Goal: Task Accomplishment & Management: Complete application form

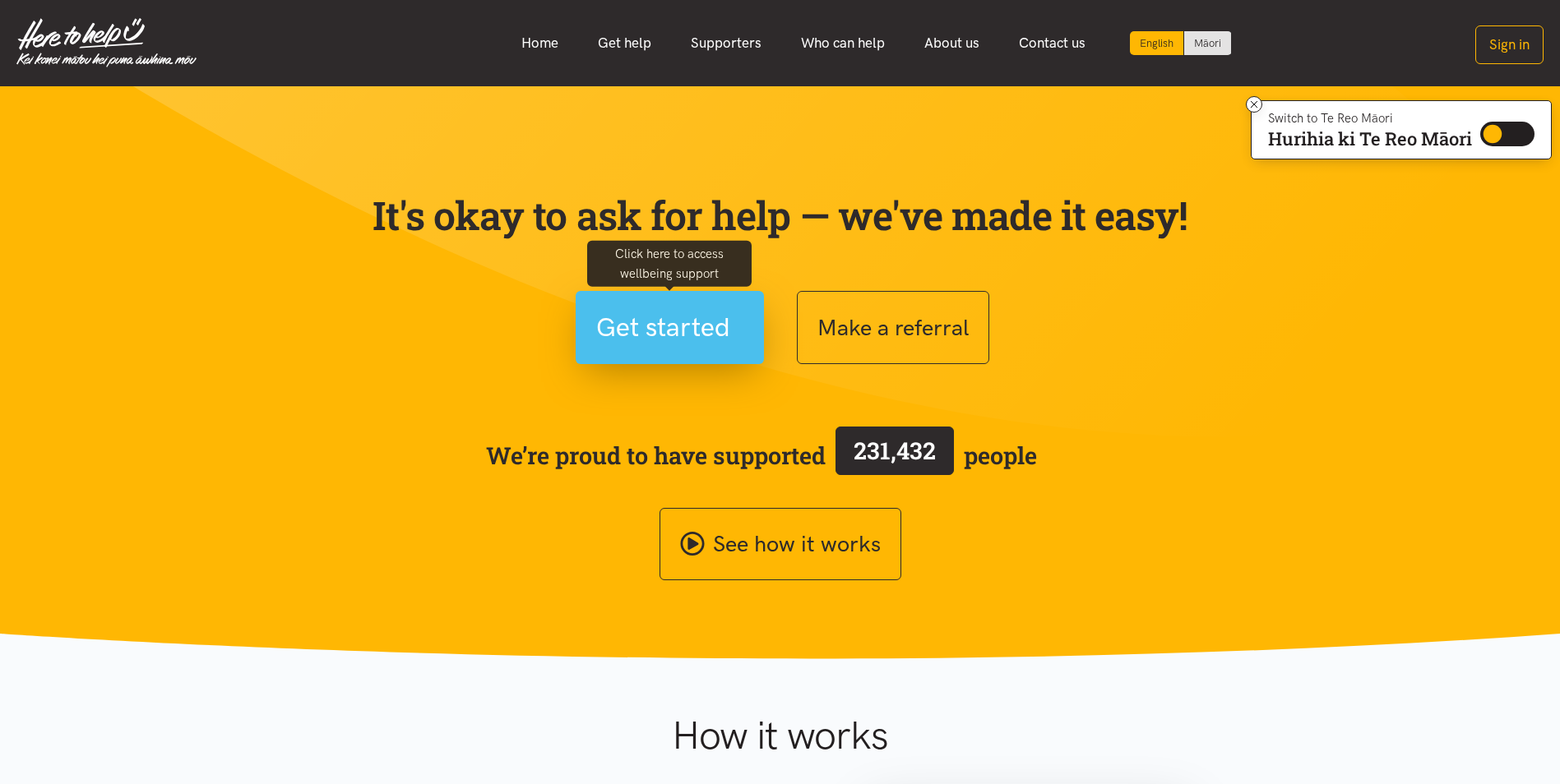
click at [684, 350] on button "Get started" at bounding box center [669, 328] width 188 height 73
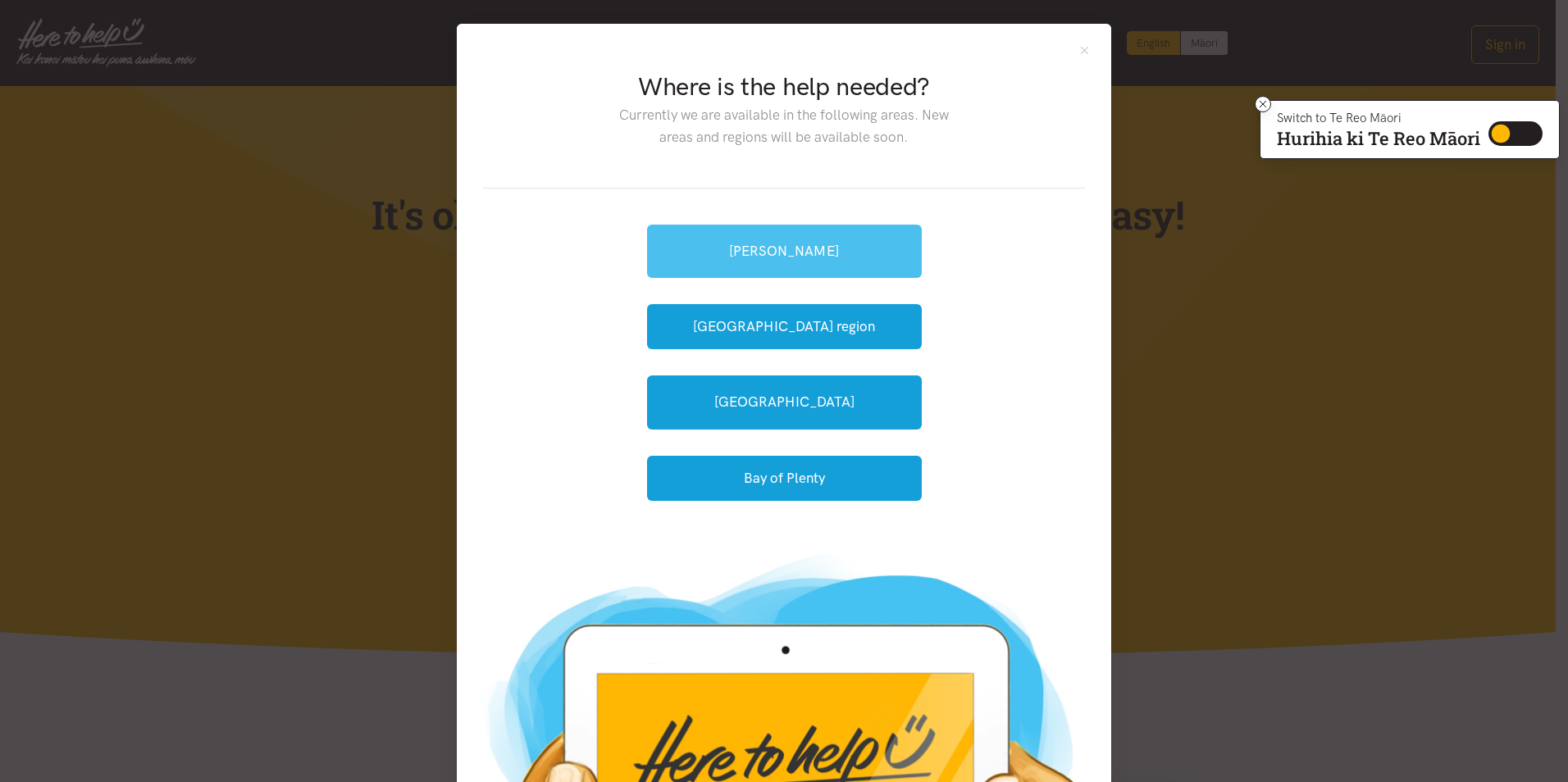
click at [826, 252] on link "[PERSON_NAME]" at bounding box center [784, 252] width 275 height 53
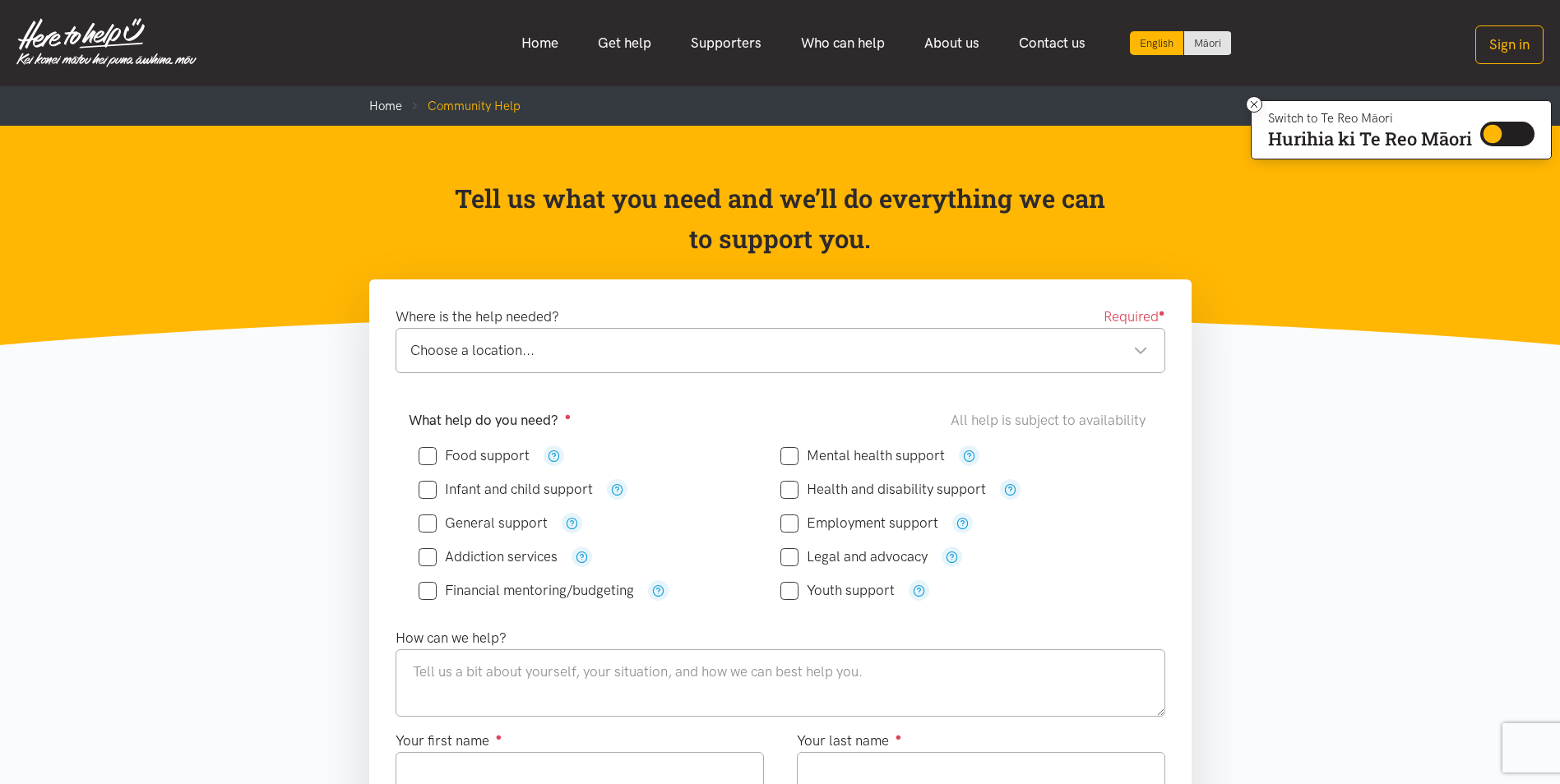
click at [682, 359] on div "Choose a location..." at bounding box center [779, 350] width 738 height 22
click at [456, 335] on div "Choose a location... Choose a location..." at bounding box center [780, 350] width 770 height 45
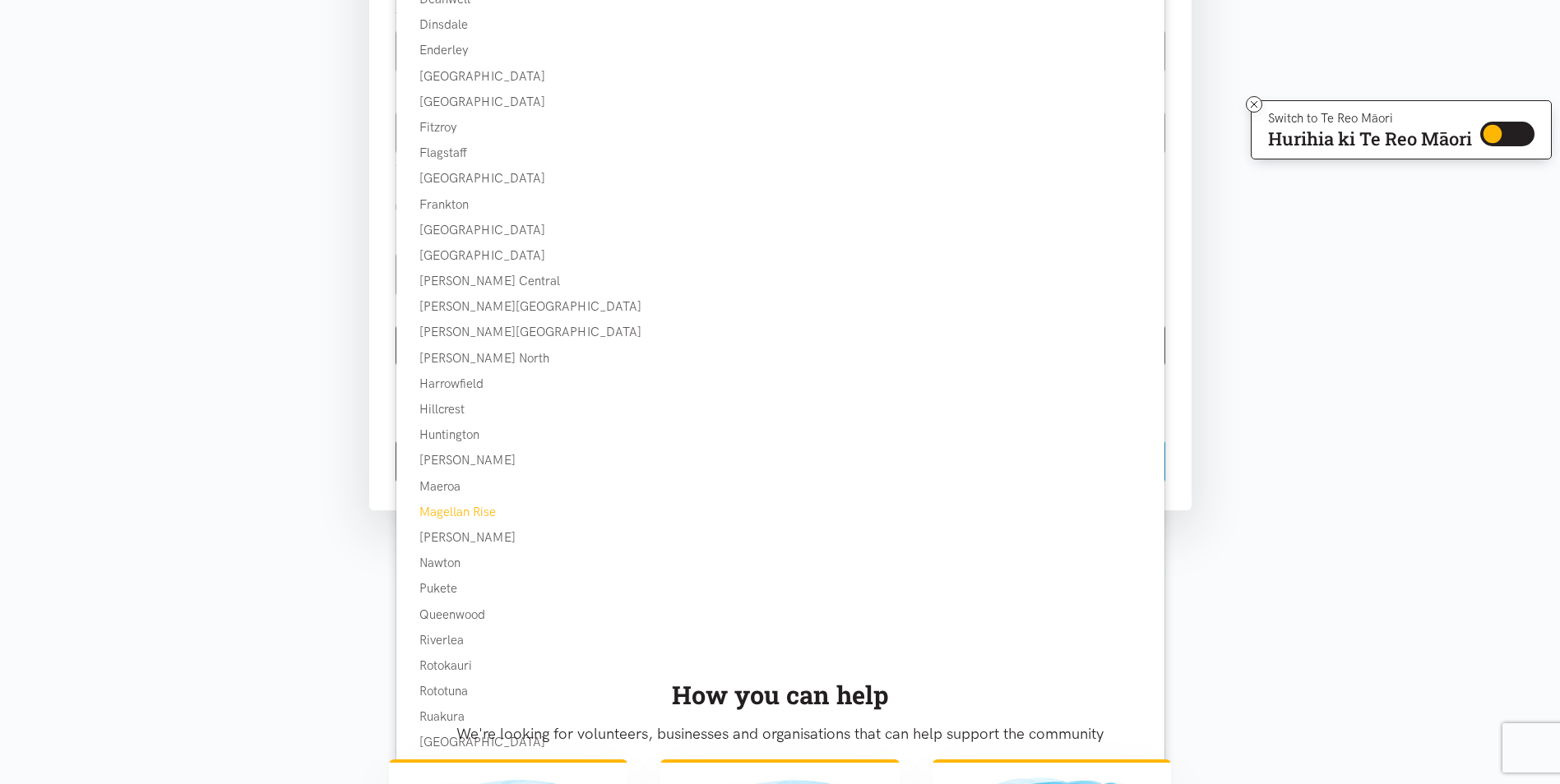
scroll to position [740, 0]
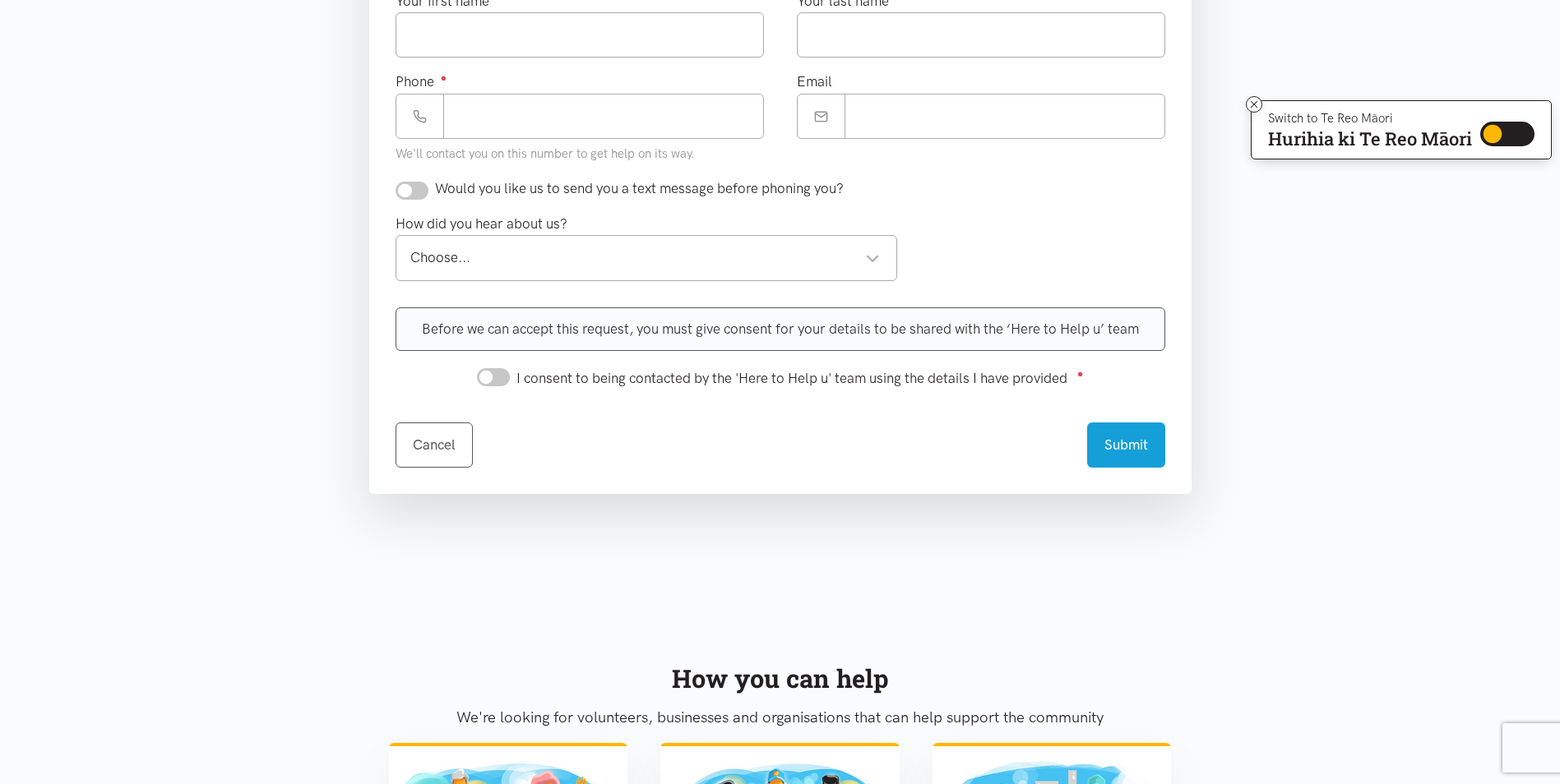
click at [134, 421] on section "Where is the help needed? Required ● Choose a location... Choose a location... …" at bounding box center [780, 69] width 1560 height 1059
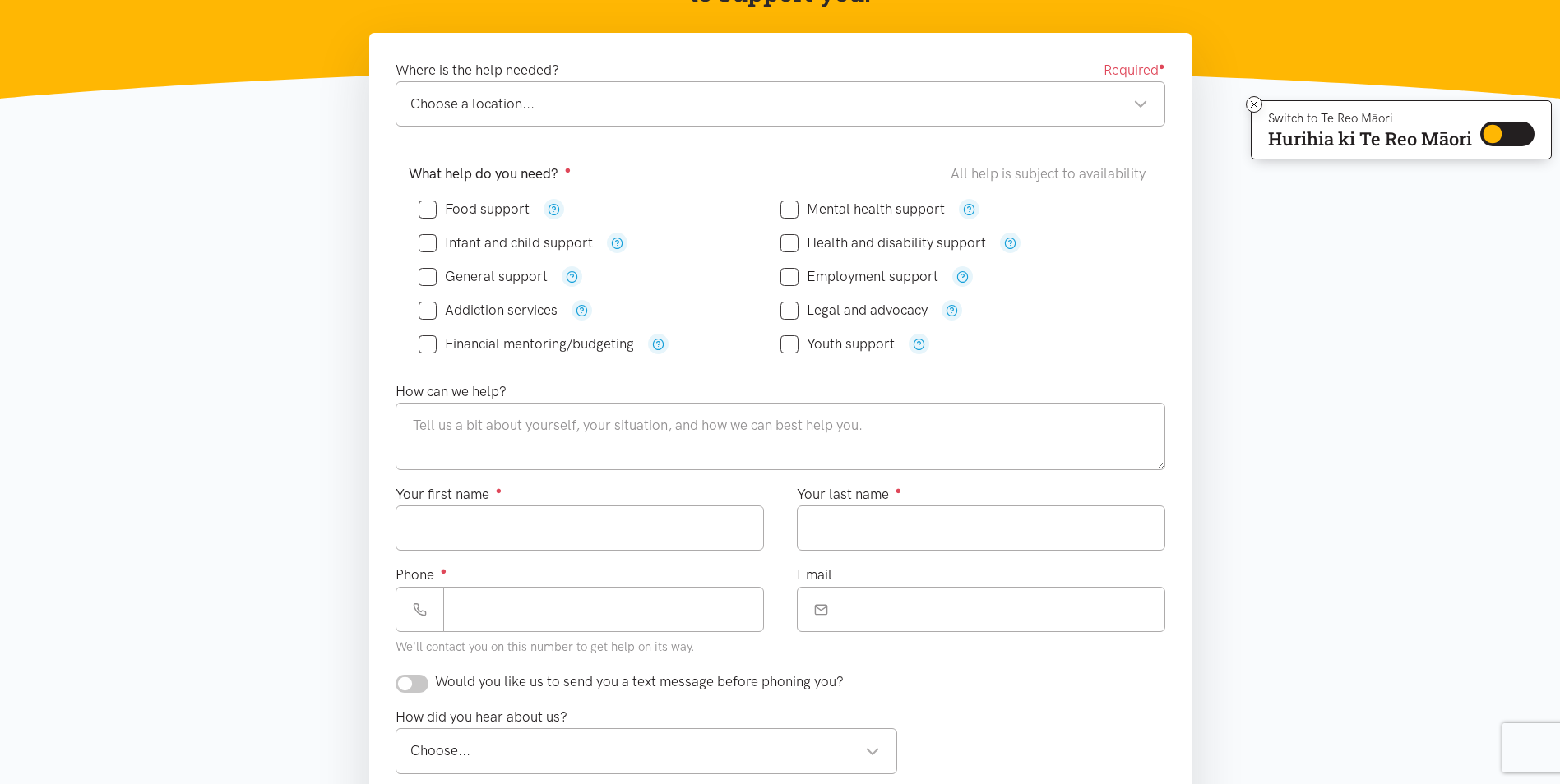
scroll to position [0, 0]
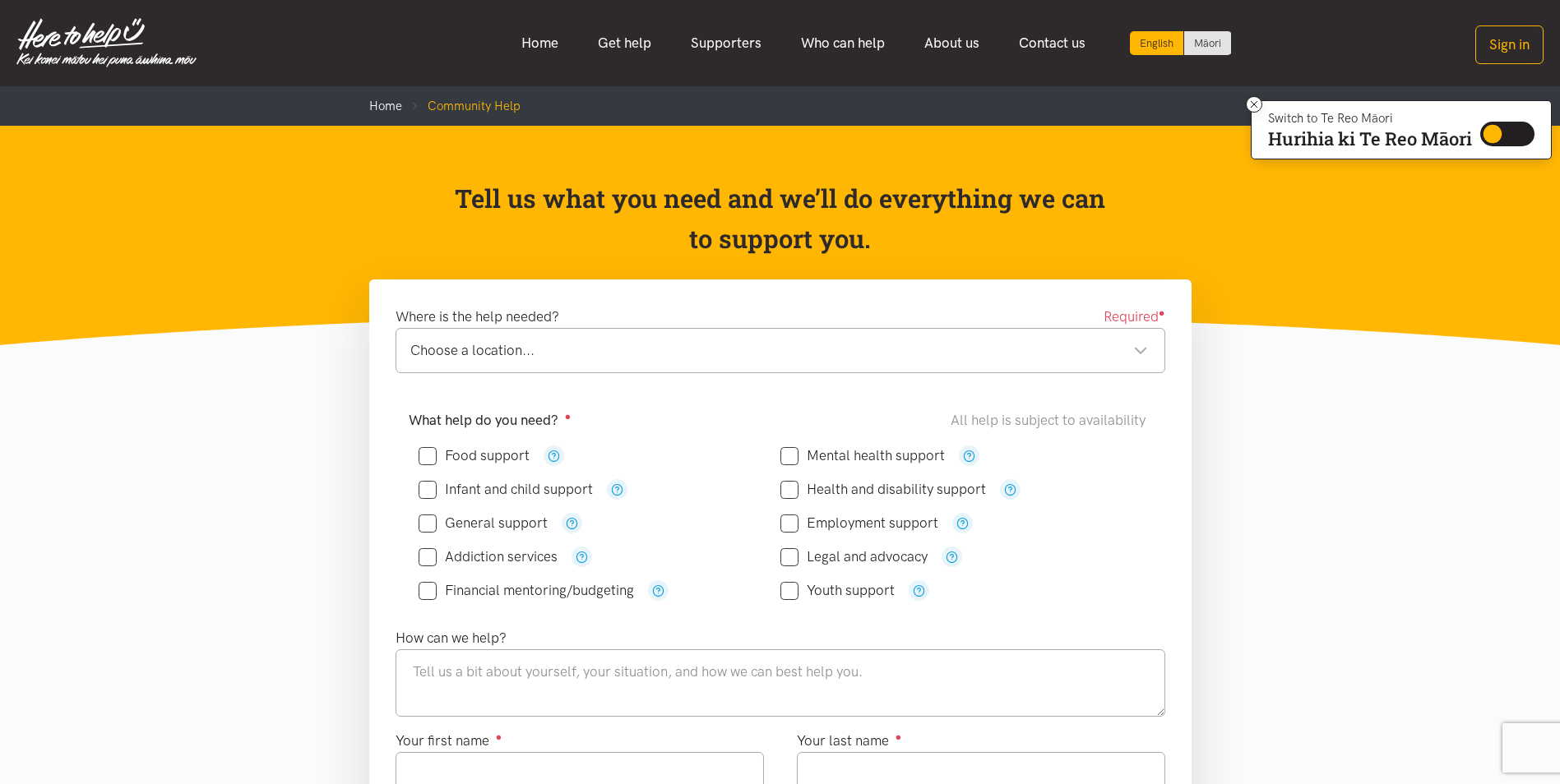
click at [763, 349] on div "Choose a location..." at bounding box center [779, 350] width 738 height 22
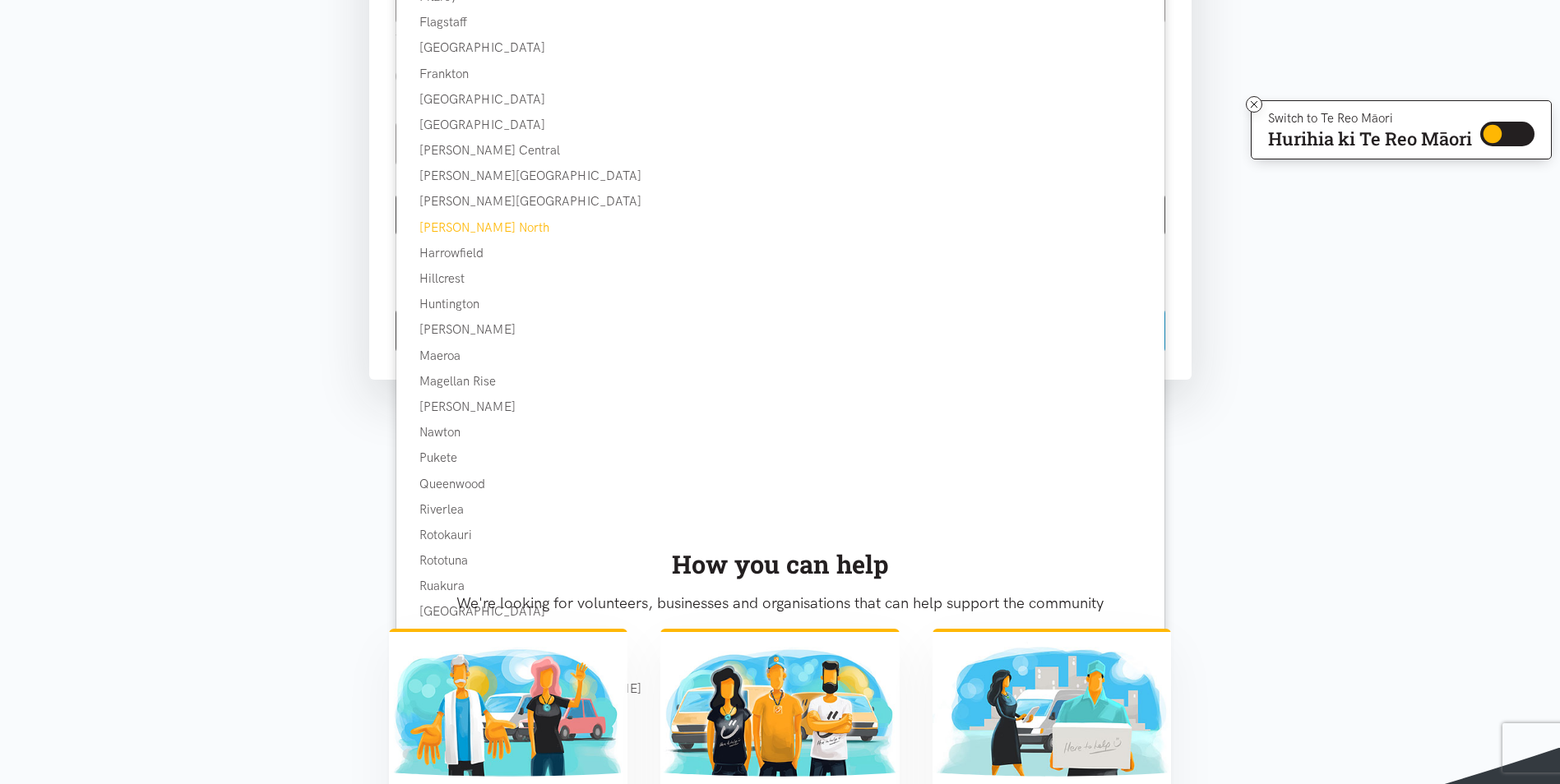
scroll to position [905, 0]
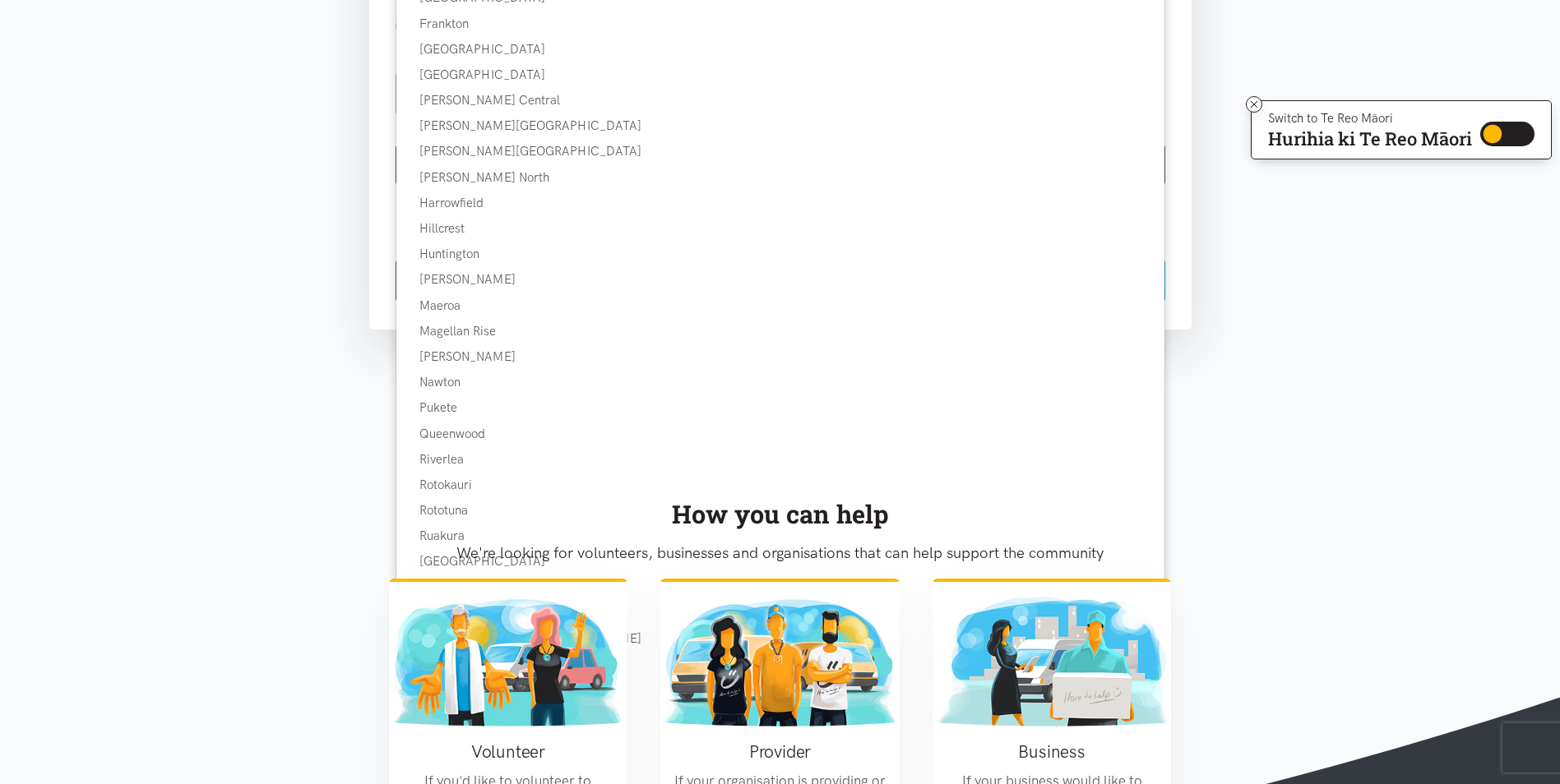
drag, startPoint x: 281, startPoint y: 294, endPoint x: 294, endPoint y: 300, distance: 14.3
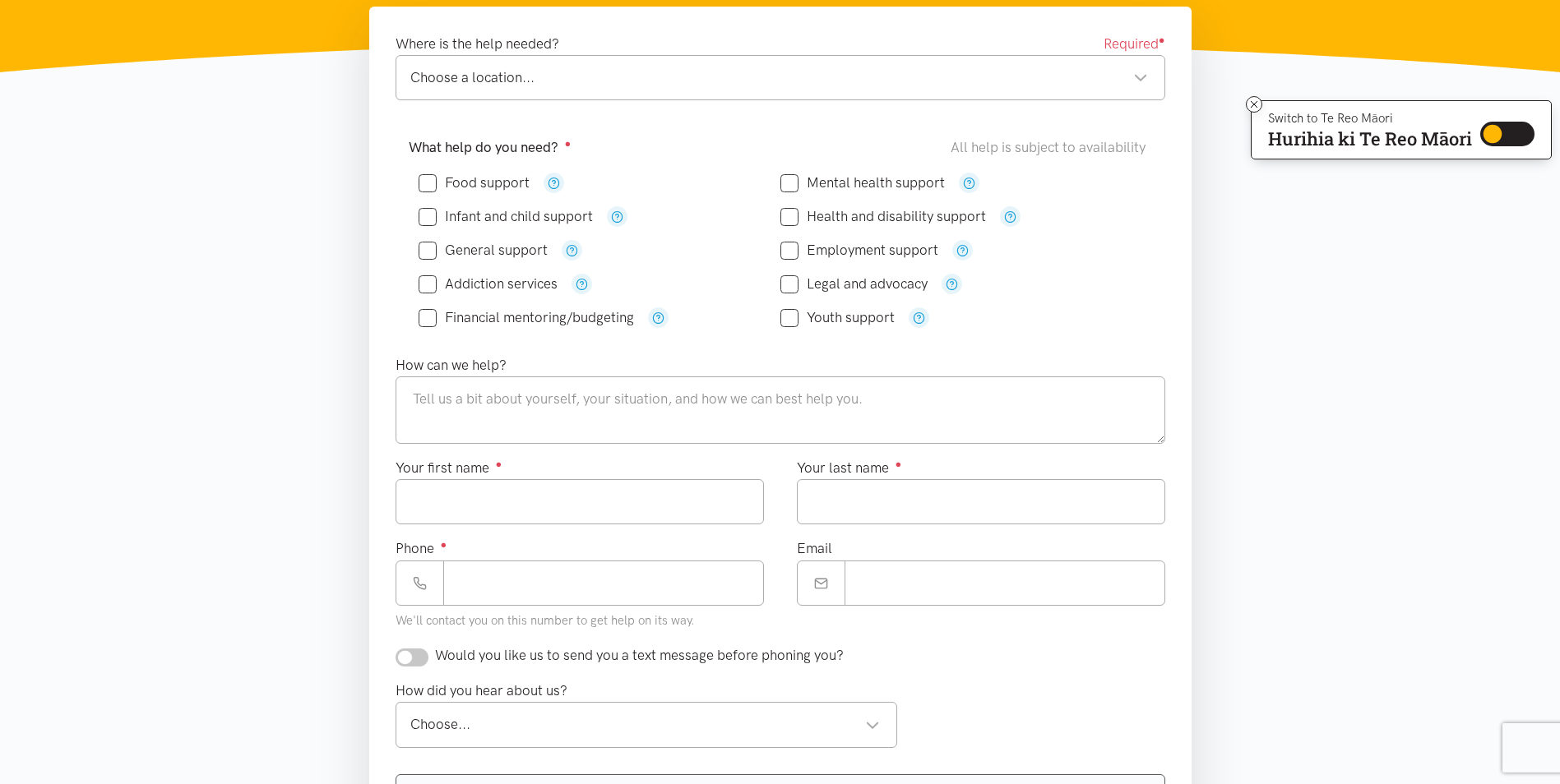
scroll to position [246, 0]
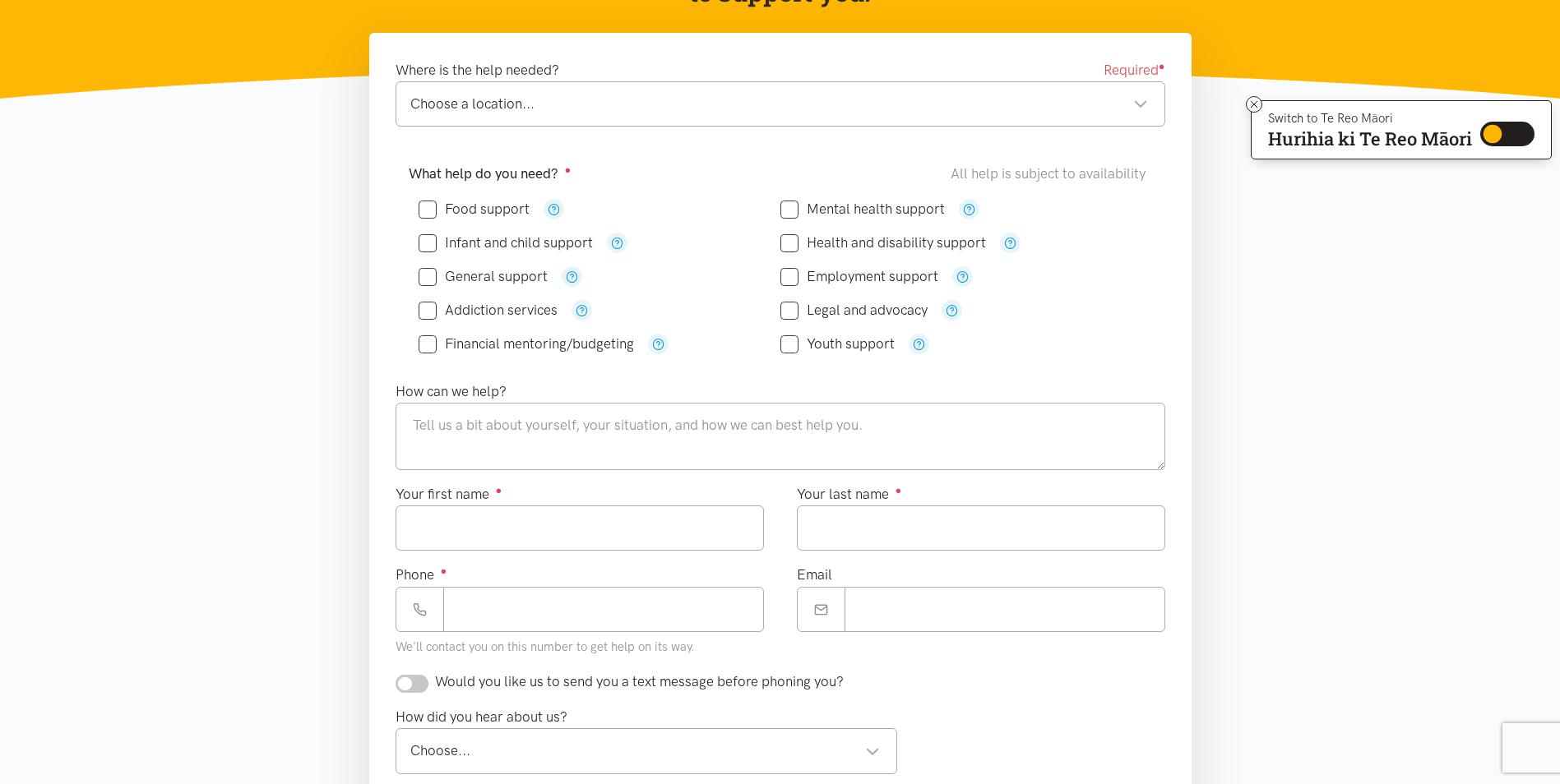
click at [618, 103] on div "Choose a location..." at bounding box center [779, 104] width 738 height 22
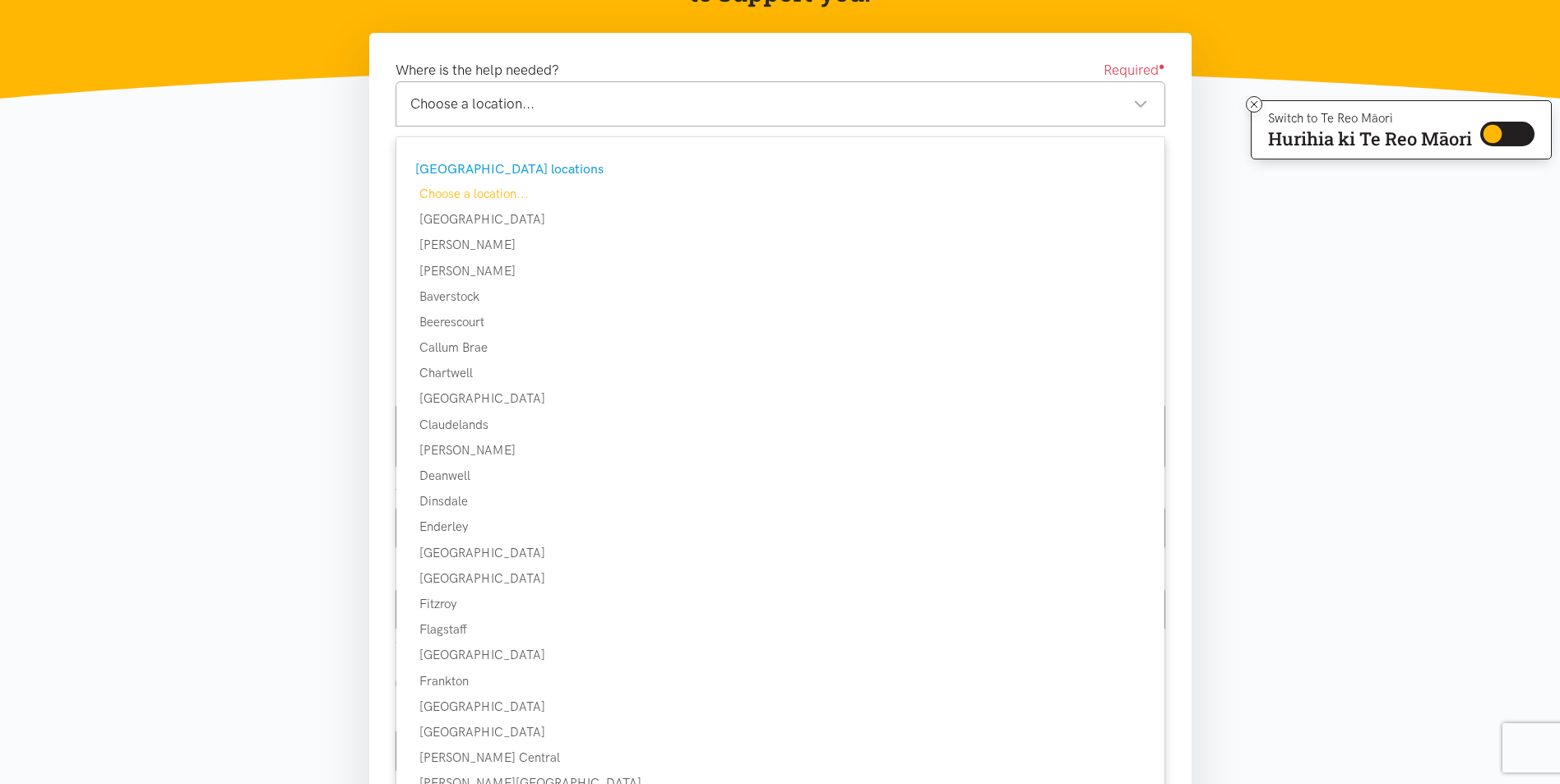
click at [619, 102] on div "Choose a location..." at bounding box center [779, 104] width 738 height 22
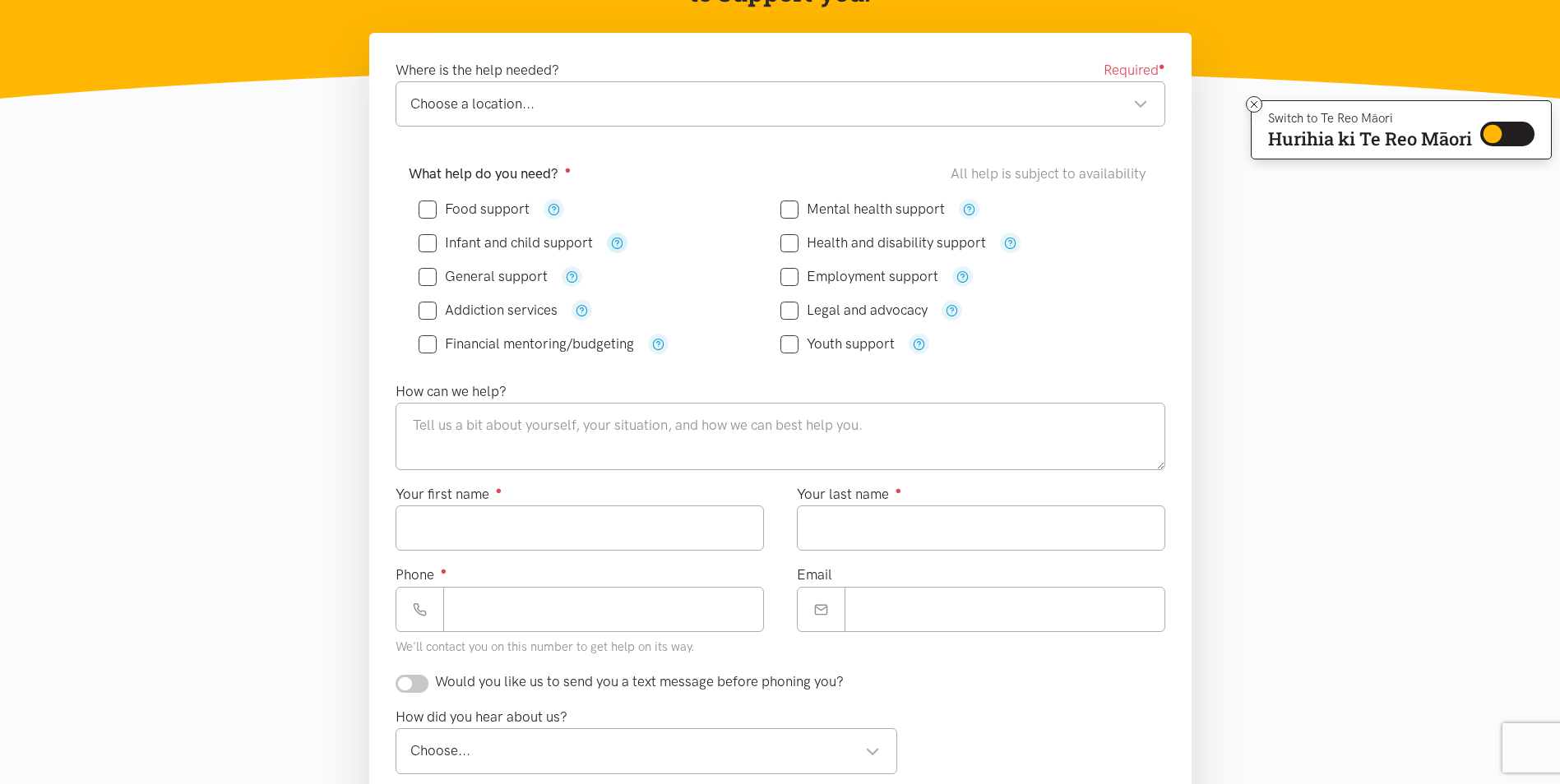
click at [618, 245] on icon "button" at bounding box center [617, 242] width 12 height 12
click at [966, 211] on icon "button" at bounding box center [969, 209] width 12 height 12
click at [1127, 270] on div "Employment support" at bounding box center [961, 276] width 362 height 21
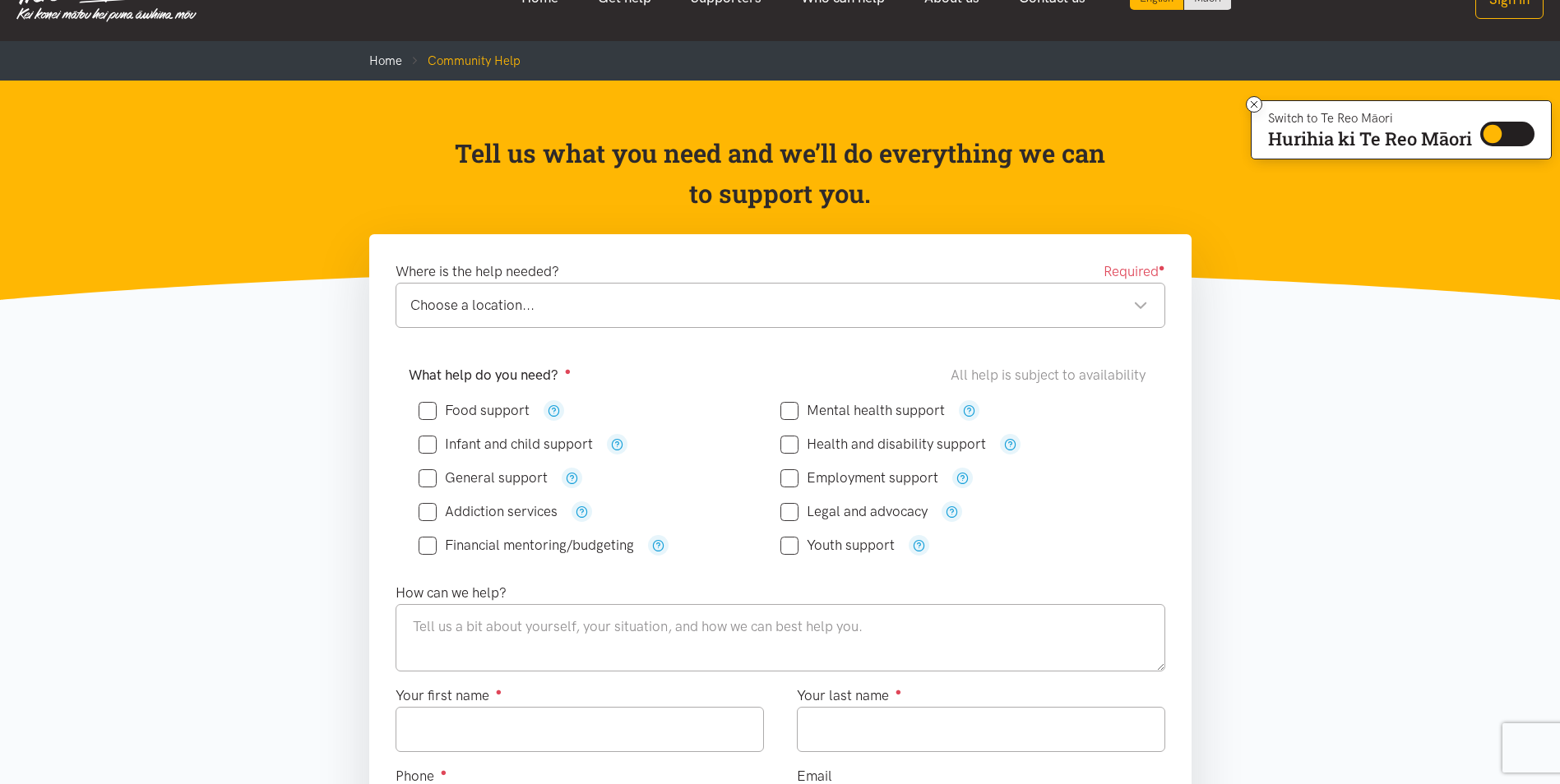
scroll to position [0, 0]
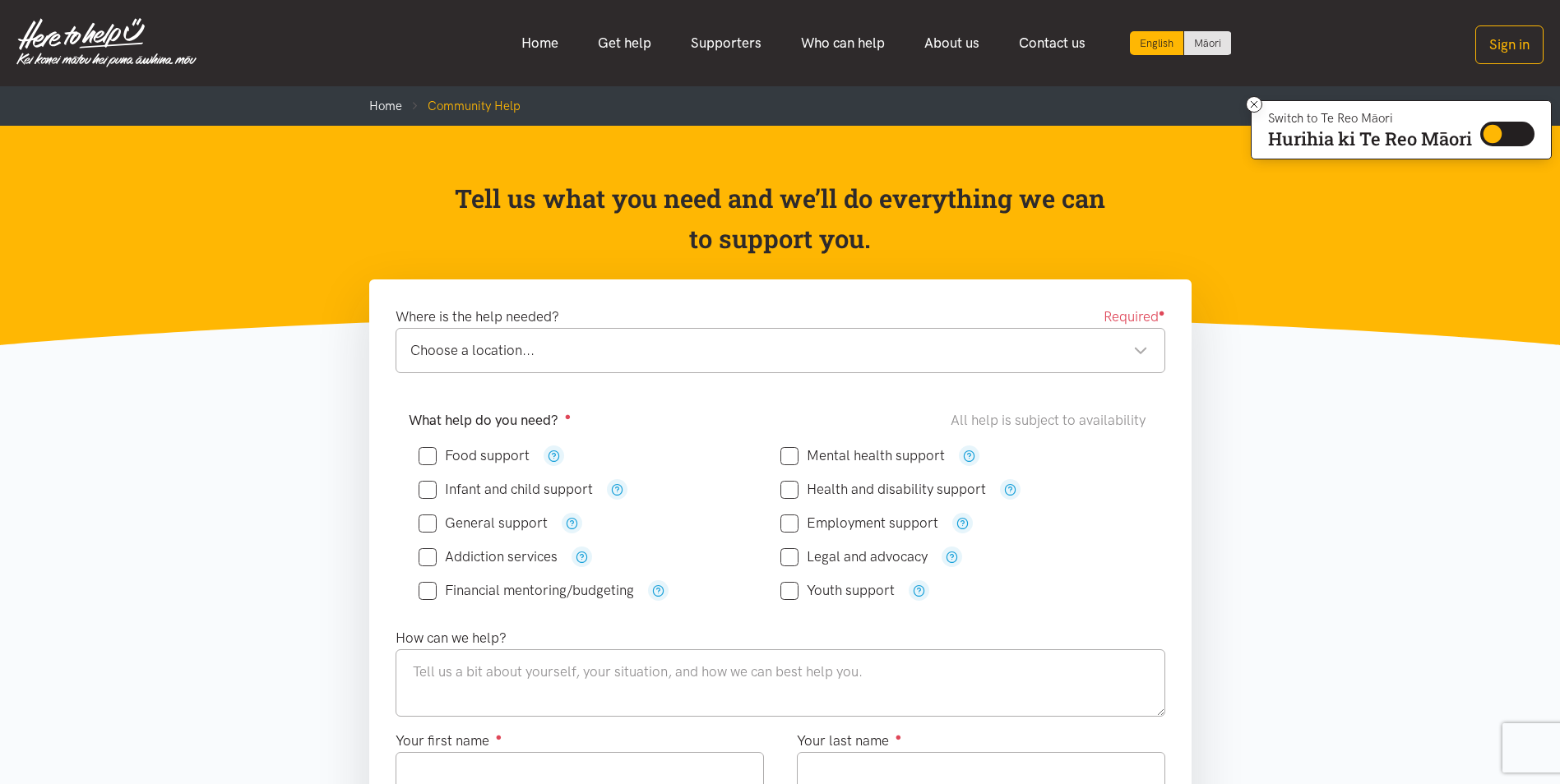
drag, startPoint x: 1123, startPoint y: 237, endPoint x: 1071, endPoint y: 261, distance: 57.3
click at [1071, 261] on div "Tell us what you need and we’ll do everything we can to support you." at bounding box center [780, 222] width 713 height 88
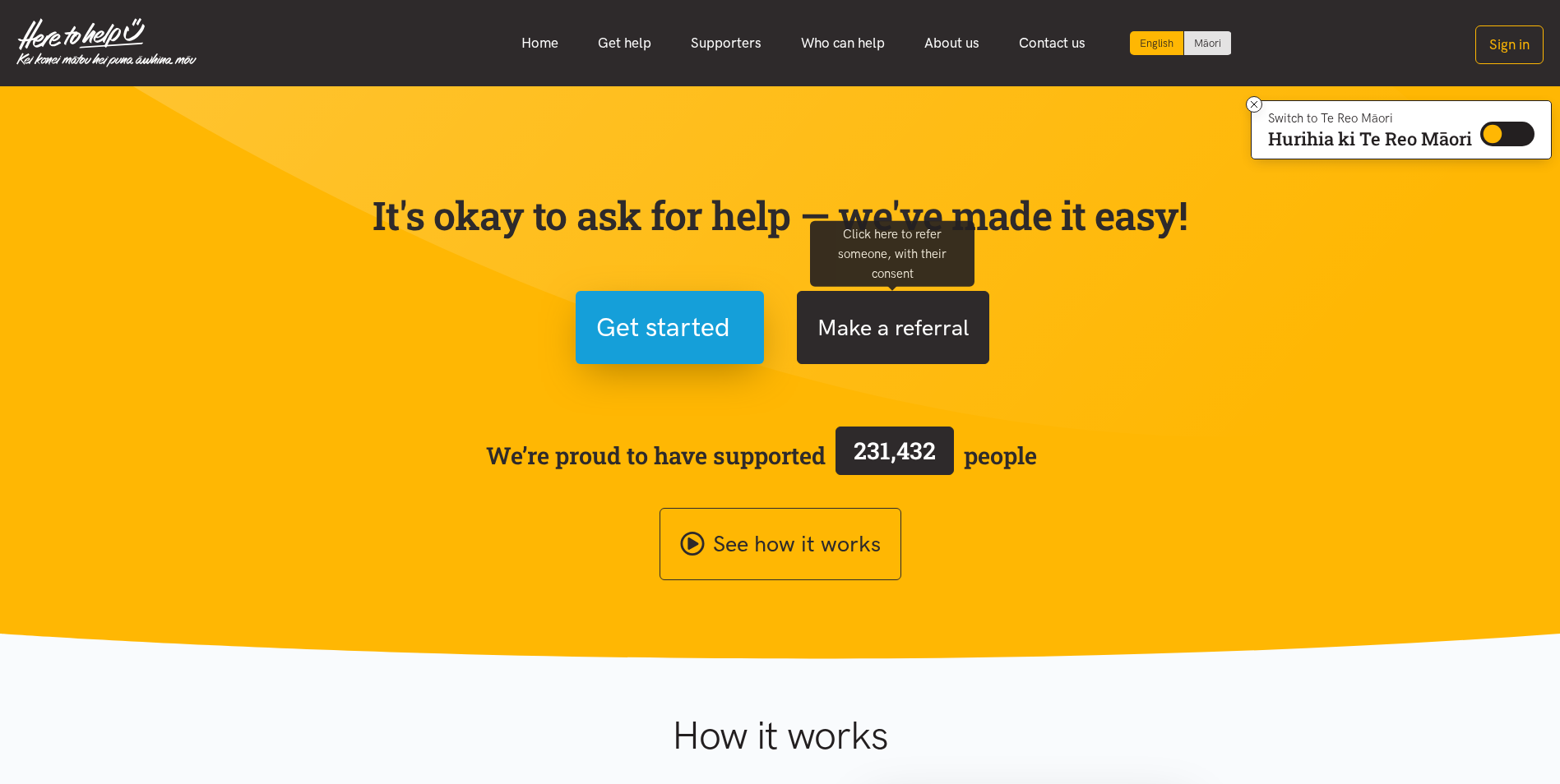
click at [882, 343] on button "Make a referral" at bounding box center [892, 328] width 192 height 73
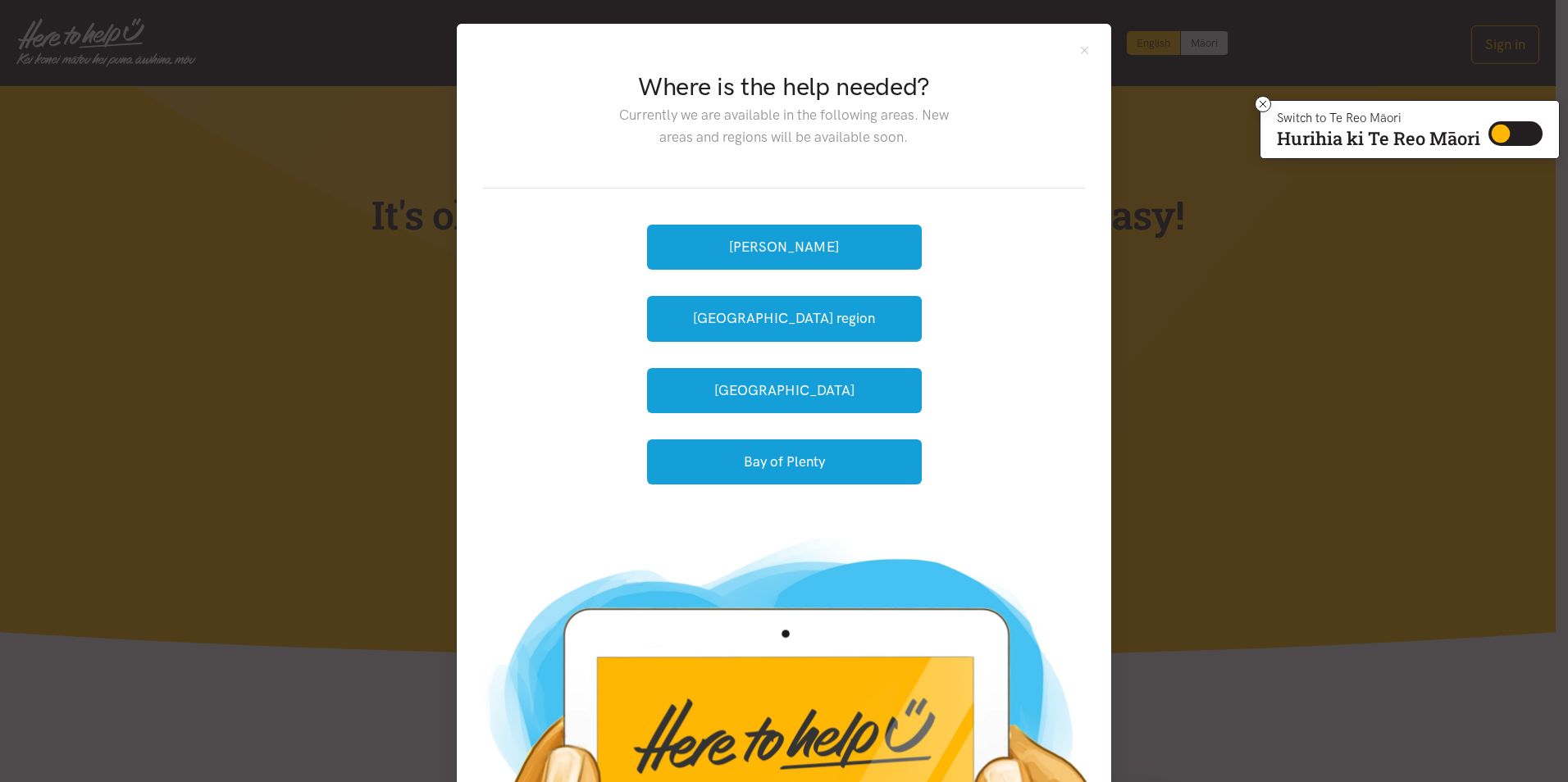
click at [733, 216] on div "Hamilton Waikato region Tauranga Bay of Plenty" at bounding box center [784, 354] width 275 height 280
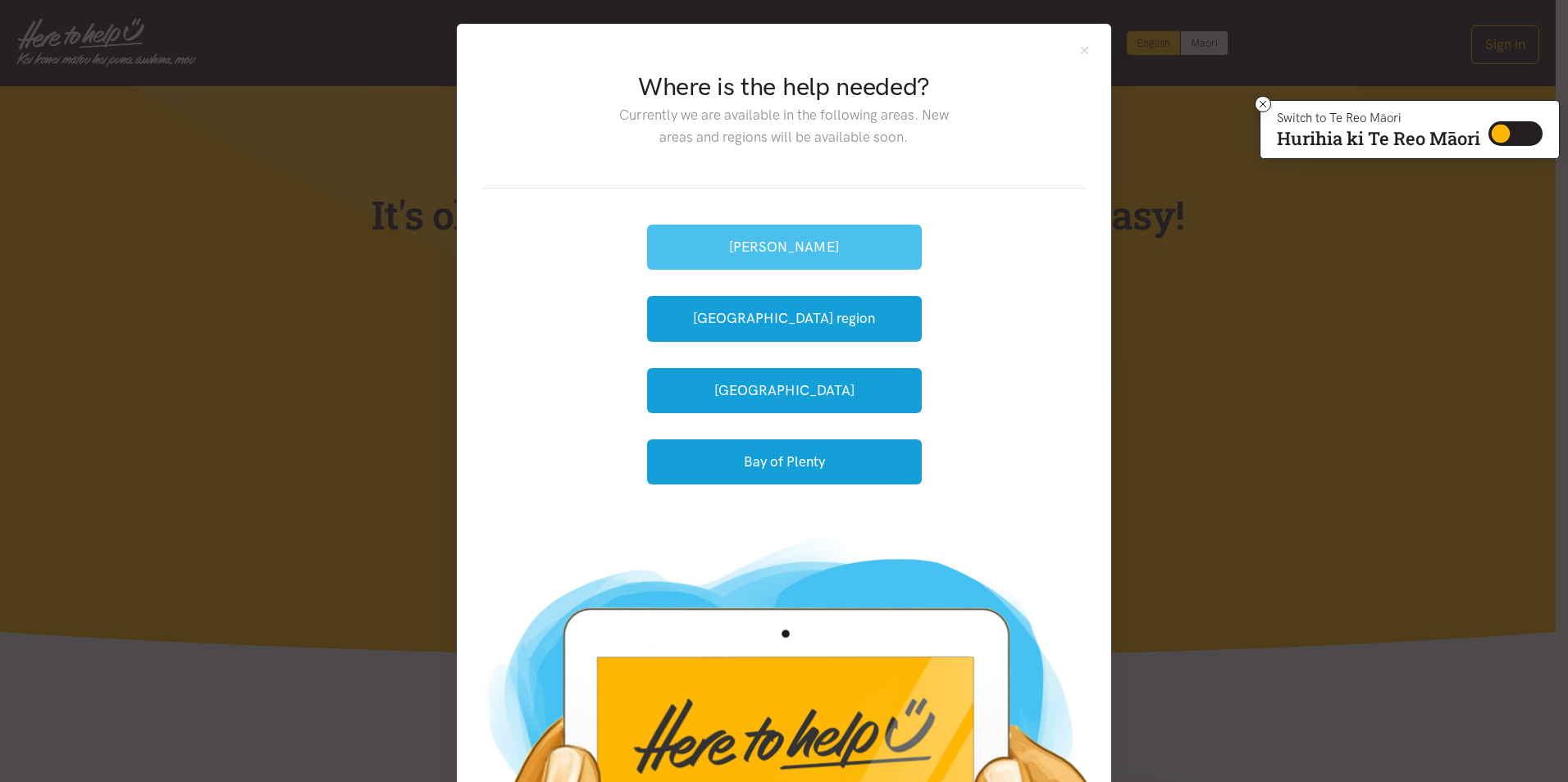
click at [732, 237] on button "[PERSON_NAME]" at bounding box center [784, 247] width 275 height 45
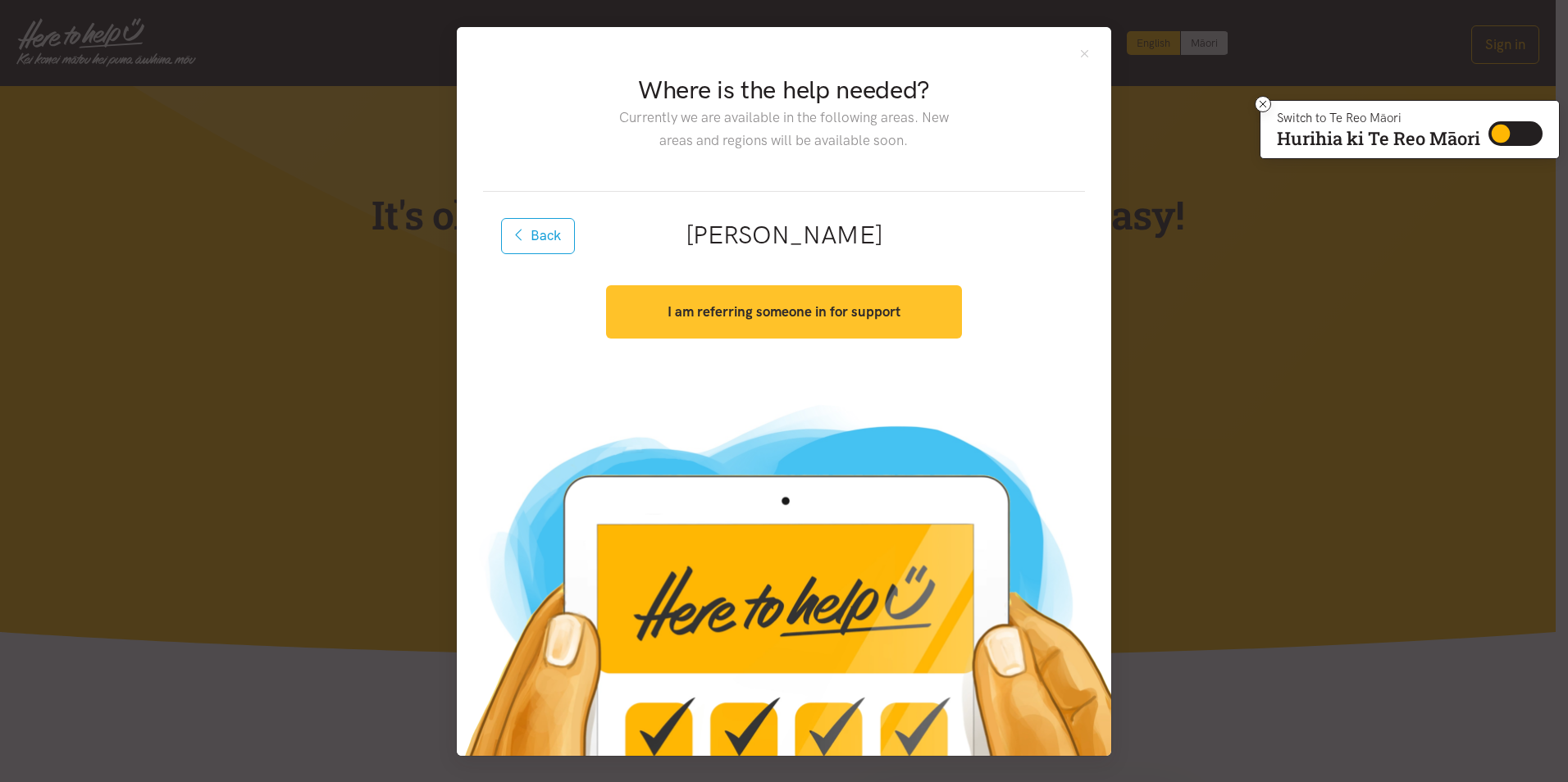
click at [784, 304] on strong "I am referring someone in for support" at bounding box center [784, 311] width 233 height 17
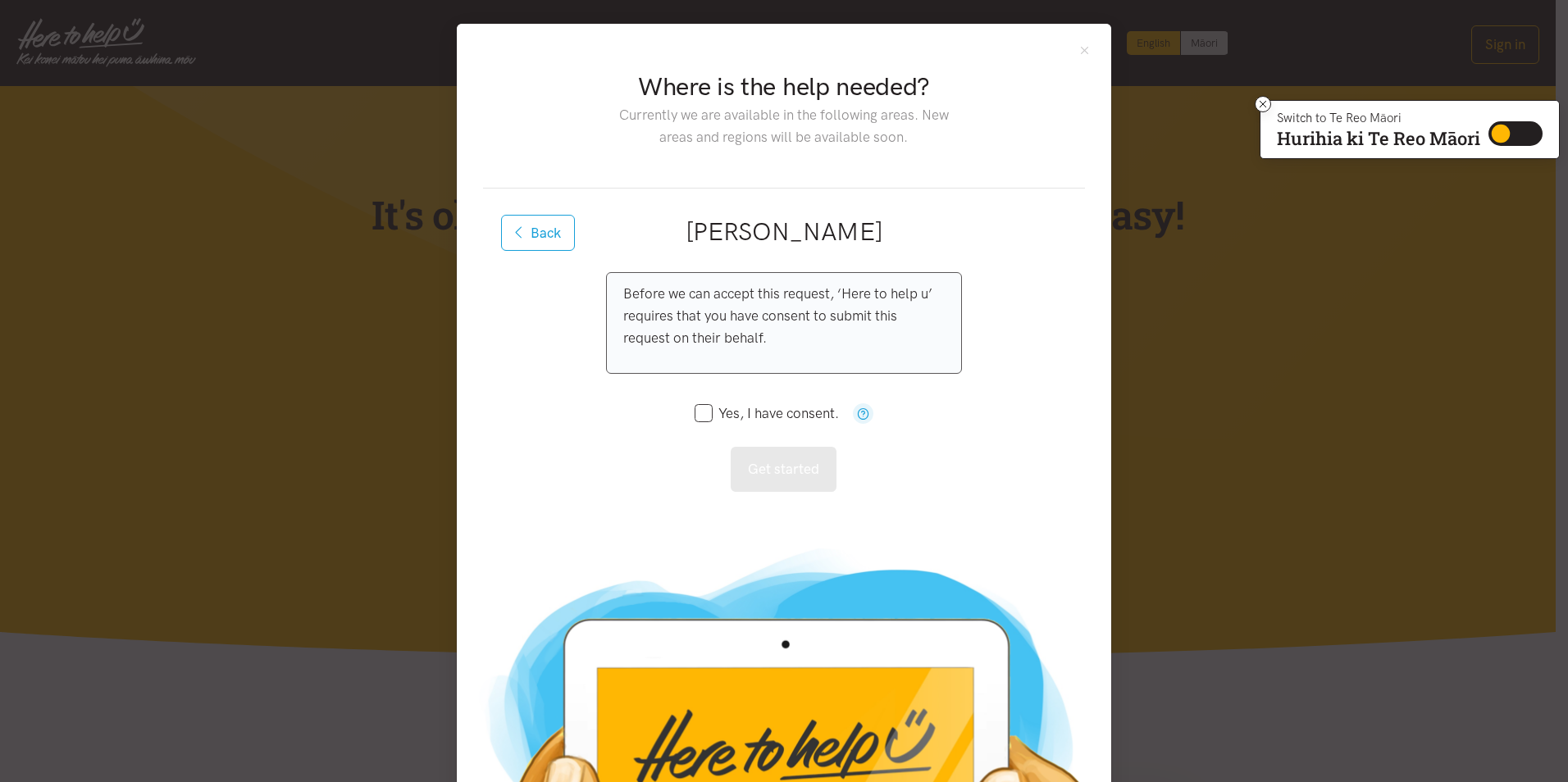
click at [793, 289] on p "Before we can accept this request, ‘Here to help u’ requires that you have cons…" at bounding box center [784, 316] width 320 height 67
click at [695, 410] on input "Yes, I have consent." at bounding box center [767, 413] width 144 height 14
checkbox input "true"
click at [764, 486] on button "Get started" at bounding box center [783, 469] width 105 height 45
